Goal: Navigation & Orientation: Find specific page/section

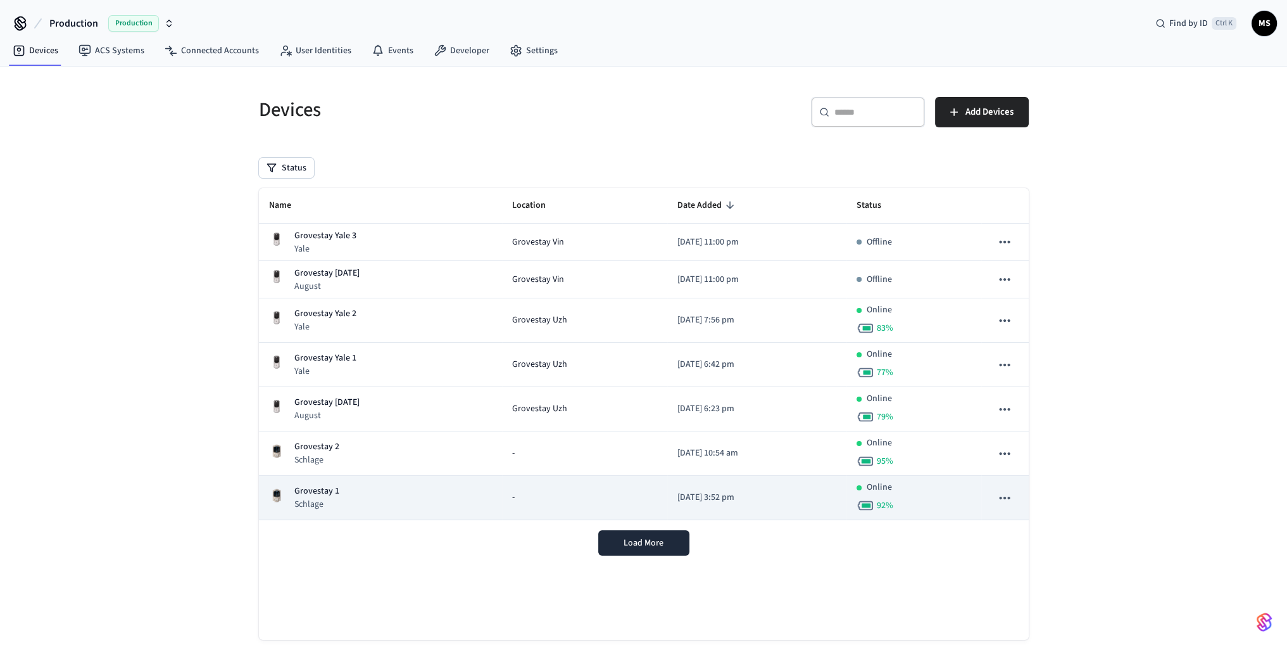
click at [332, 490] on p "Grovestay 1" at bounding box center [316, 490] width 45 height 13
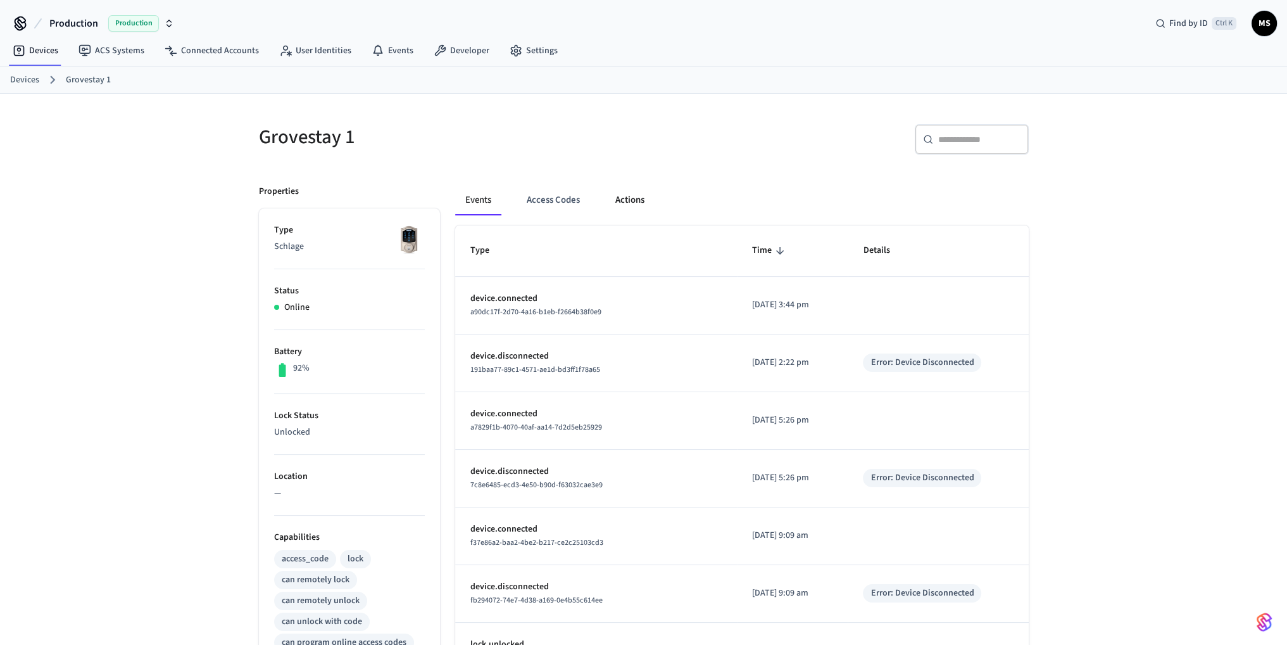
click at [639, 201] on button "Actions" at bounding box center [629, 200] width 49 height 30
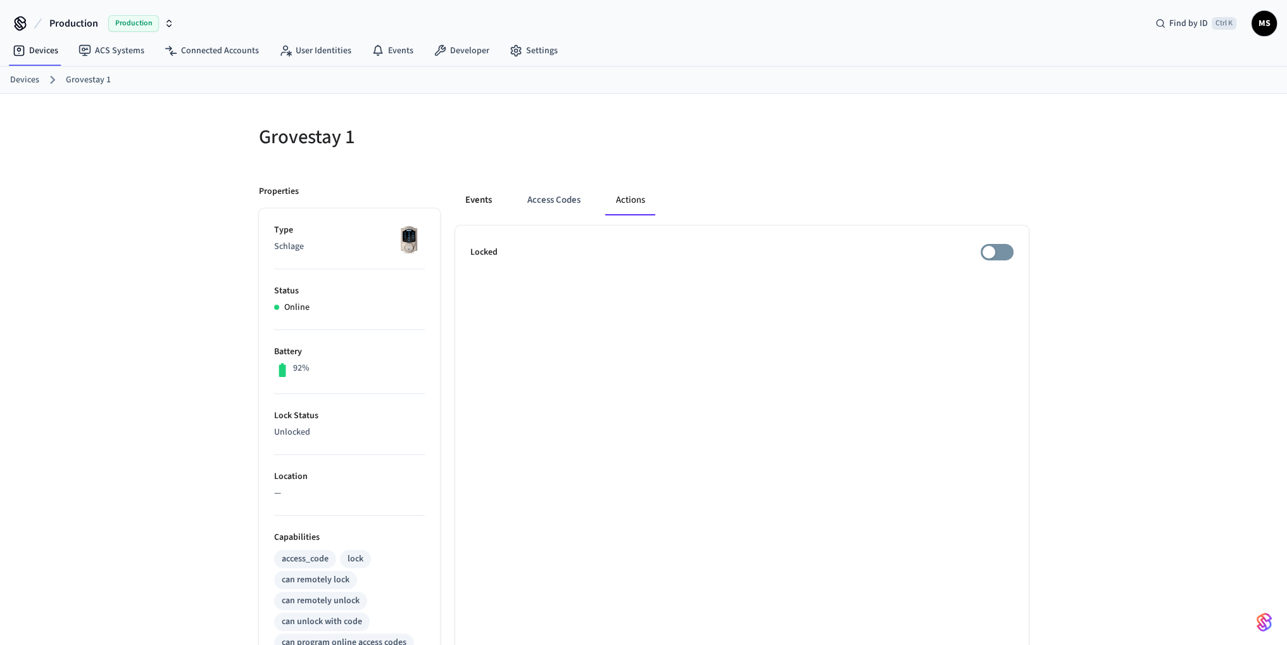
click at [457, 196] on button "Events" at bounding box center [478, 200] width 47 height 30
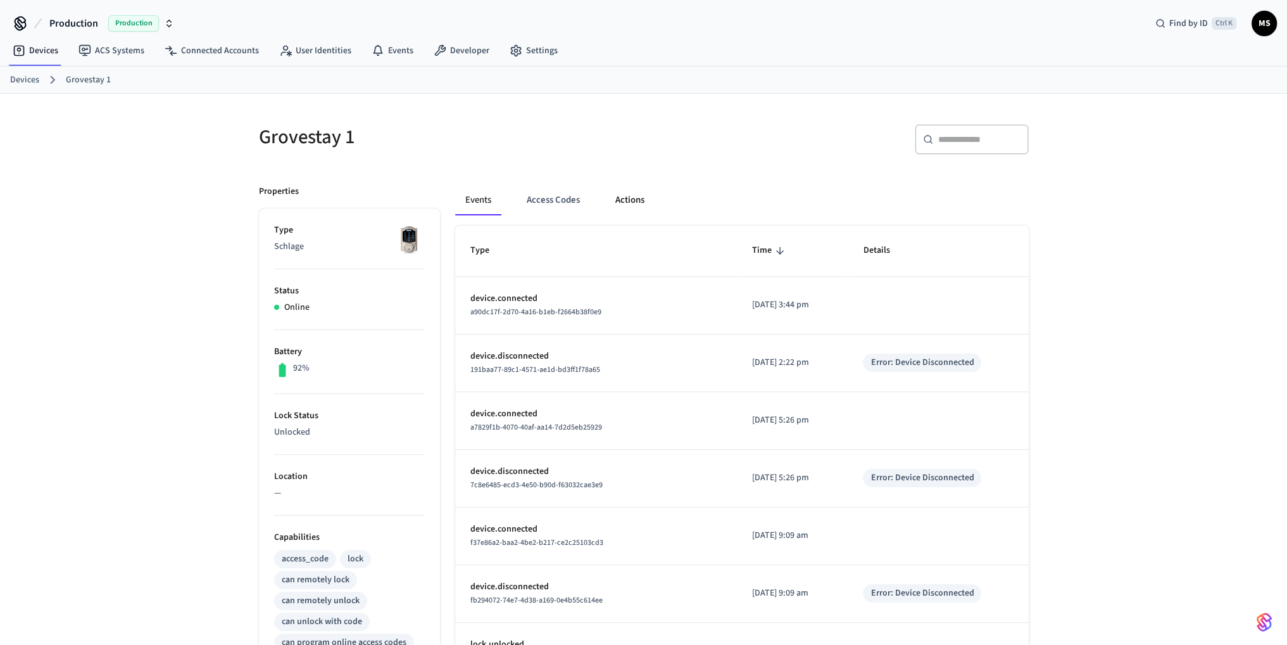
click at [622, 198] on button "Actions" at bounding box center [629, 200] width 49 height 30
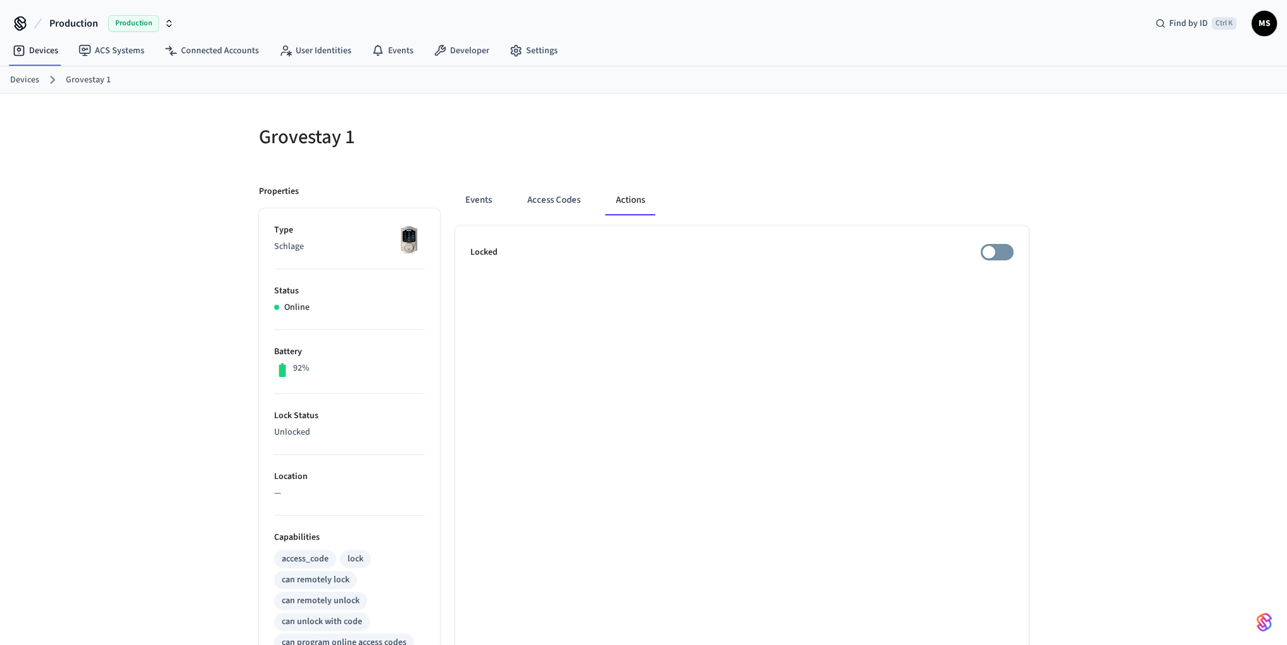
click at [1018, 248] on ul "Locked" at bounding box center [742, 582] width 574 height 714
click at [51, 50] on link "Devices" at bounding box center [36, 50] width 66 height 23
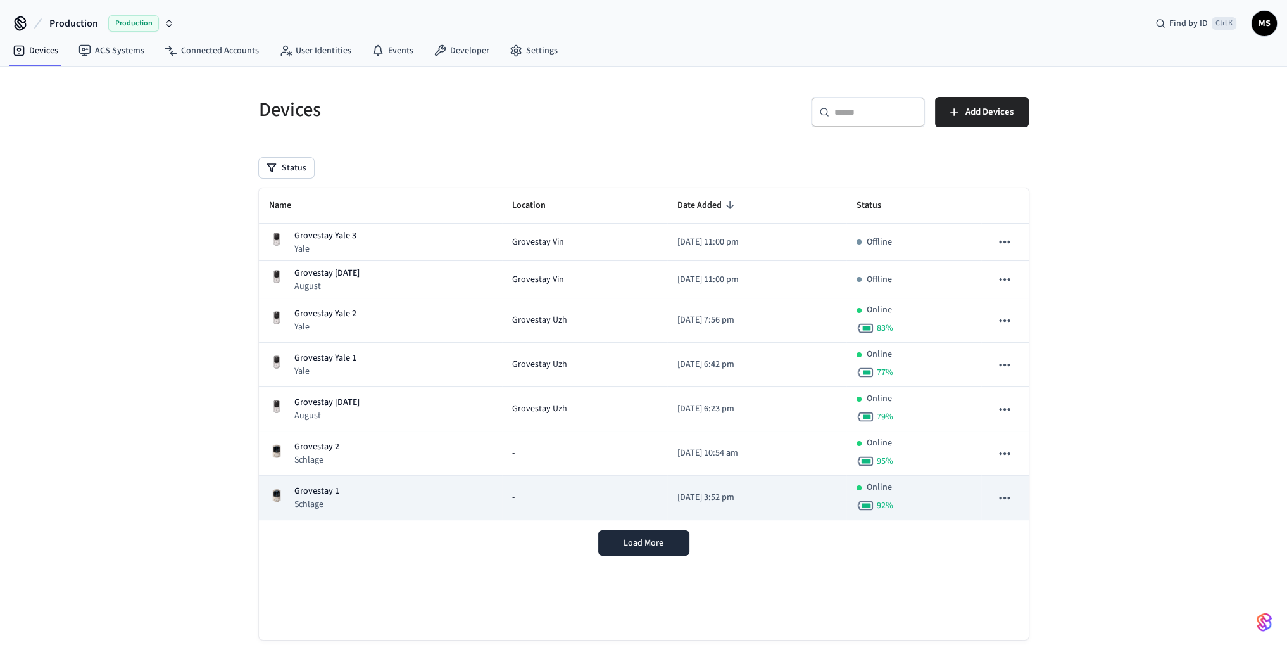
click at [414, 495] on div "Grovestay 1 Schlage" at bounding box center [380, 497] width 223 height 26
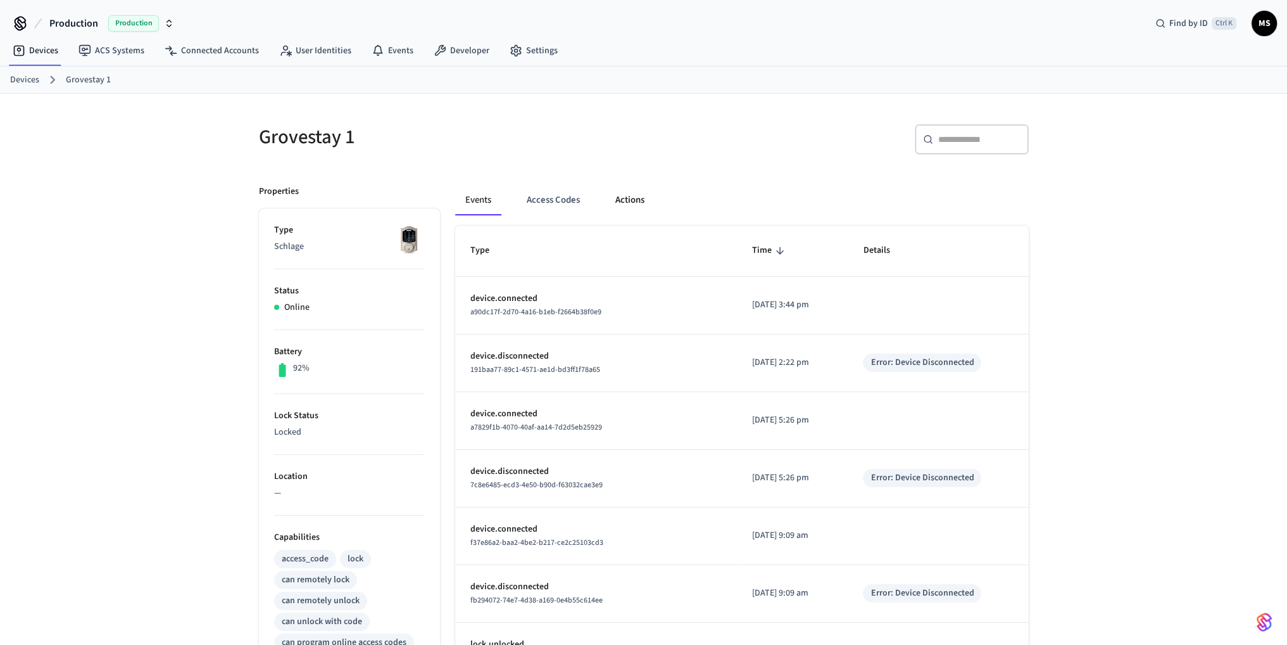
click at [625, 199] on button "Actions" at bounding box center [629, 200] width 49 height 30
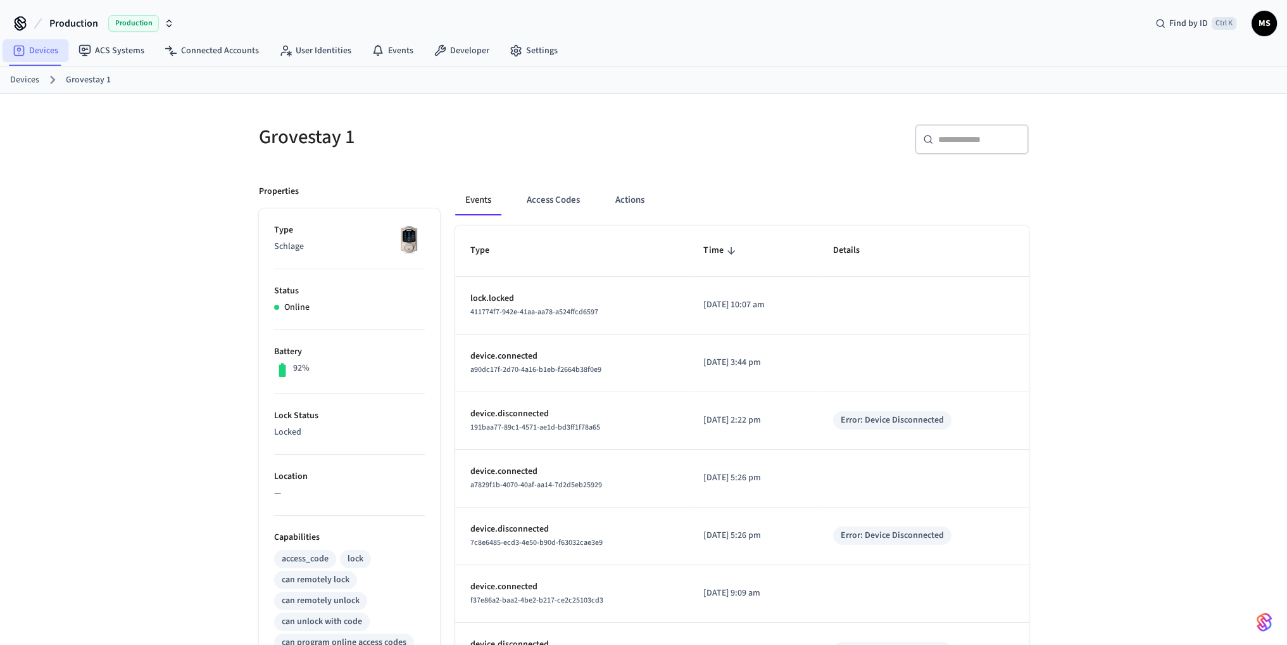
click at [39, 51] on link "Devices" at bounding box center [36, 50] width 66 height 23
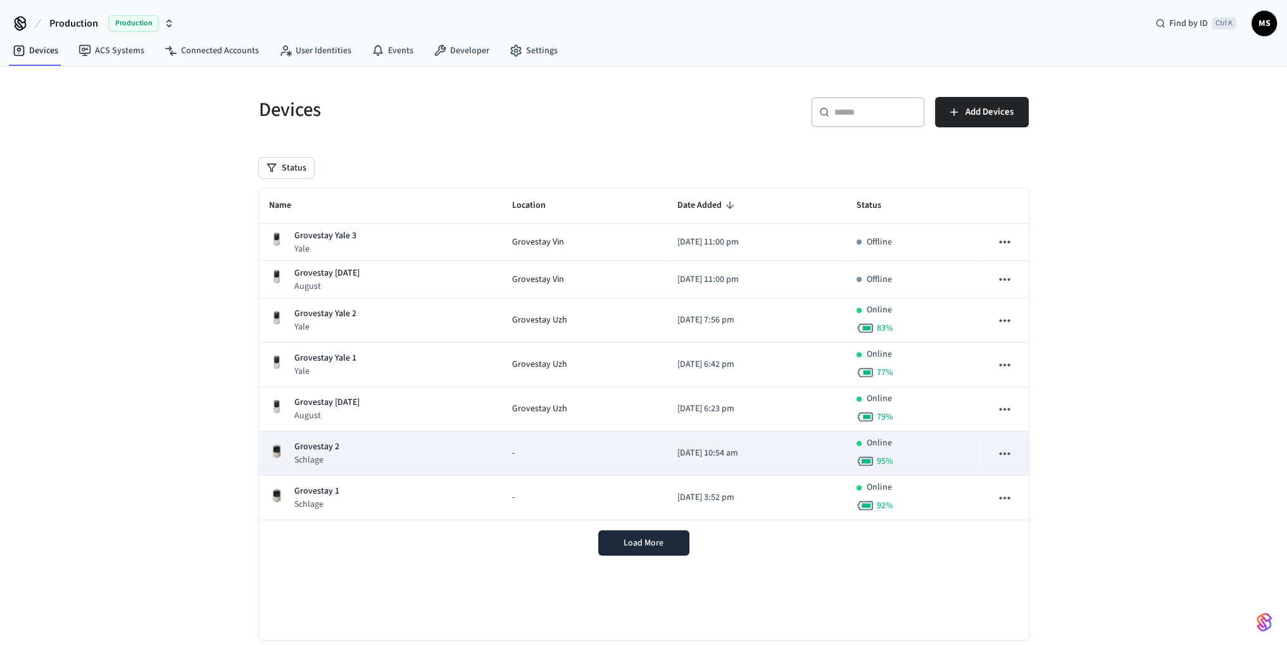
click at [420, 458] on div "Grovestay 2 Schlage" at bounding box center [380, 453] width 223 height 26
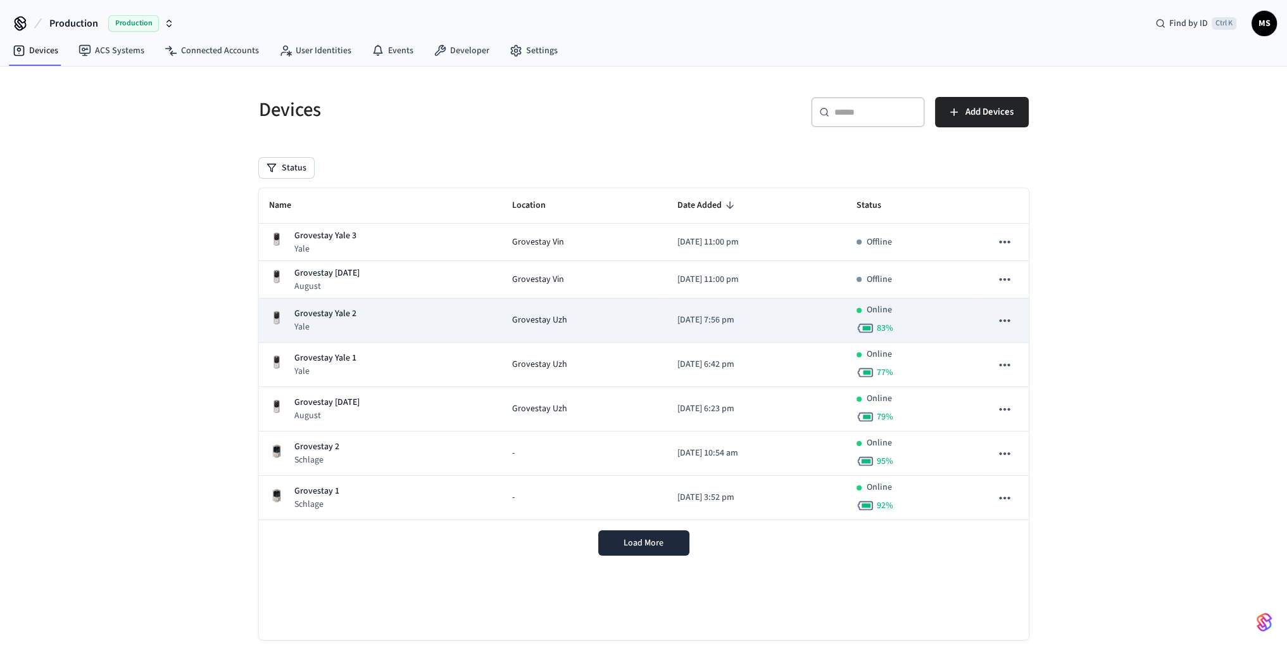
click at [370, 308] on div "Grovestay Yale 2 Yale" at bounding box center [380, 320] width 223 height 26
